Goal: Check status

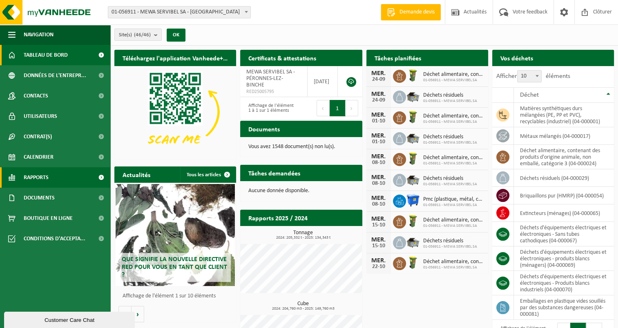
click at [58, 181] on link "Rapports" at bounding box center [55, 177] width 110 height 20
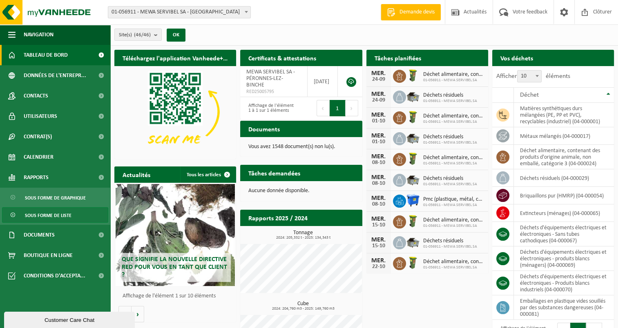
click at [57, 216] on span "Sous forme de liste" at bounding box center [48, 216] width 47 height 16
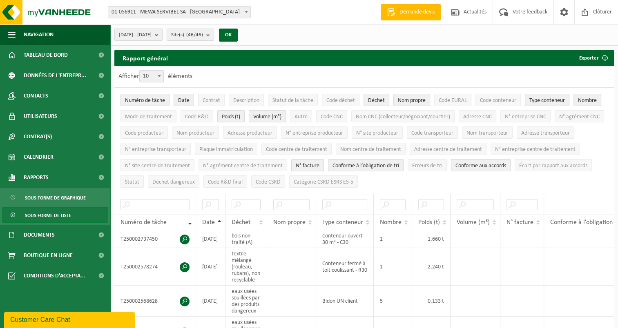
click at [151, 36] on span "2025-04-01 - 2025-09-24" at bounding box center [135, 35] width 33 height 12
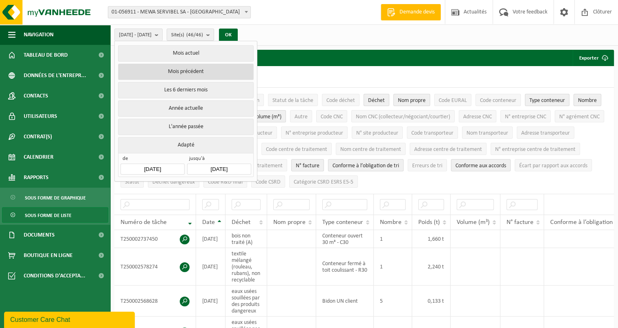
click at [194, 71] on button "Mois précédent" at bounding box center [185, 72] width 135 height 16
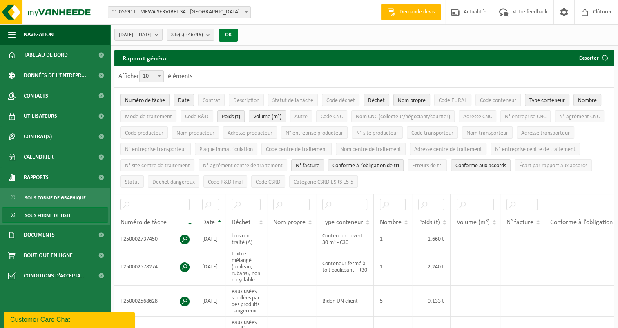
click at [238, 39] on button "OK" at bounding box center [228, 35] width 19 height 13
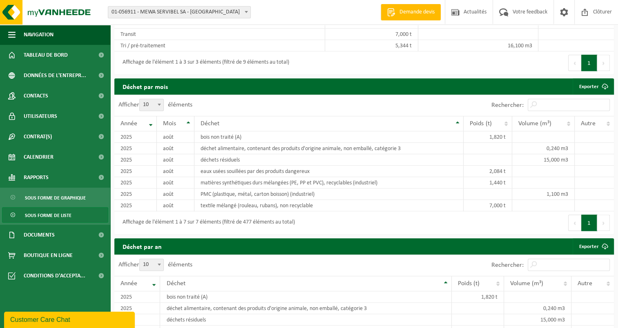
scroll to position [812, 0]
